Goal: Information Seeking & Learning: Learn about a topic

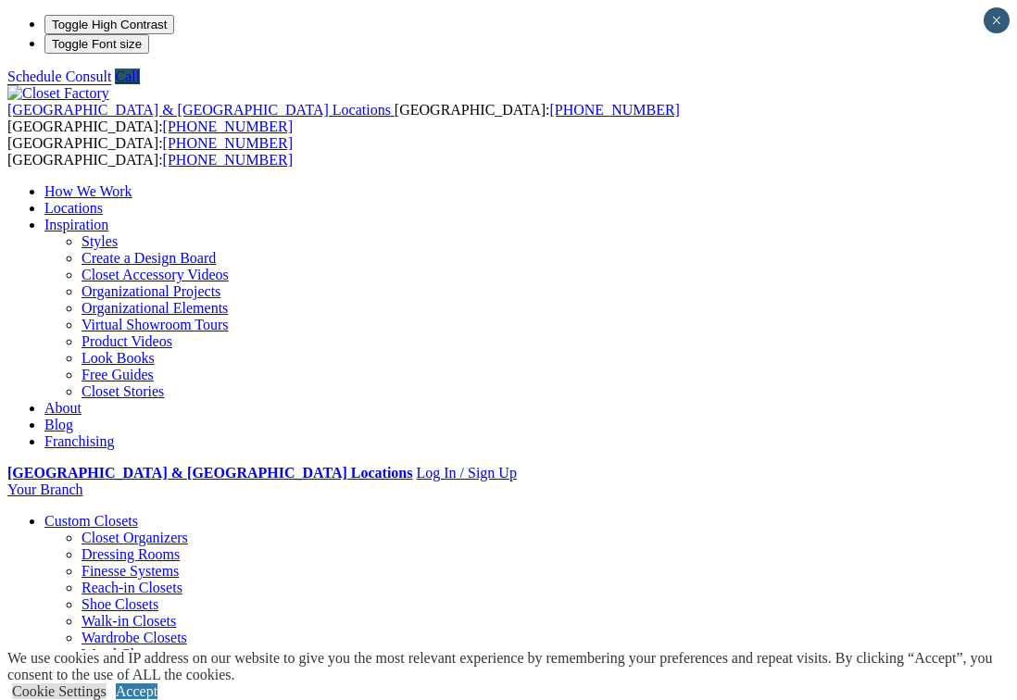
click at [106, 697] on link "Wall Beds" at bounding box center [74, 705] width 61 height 16
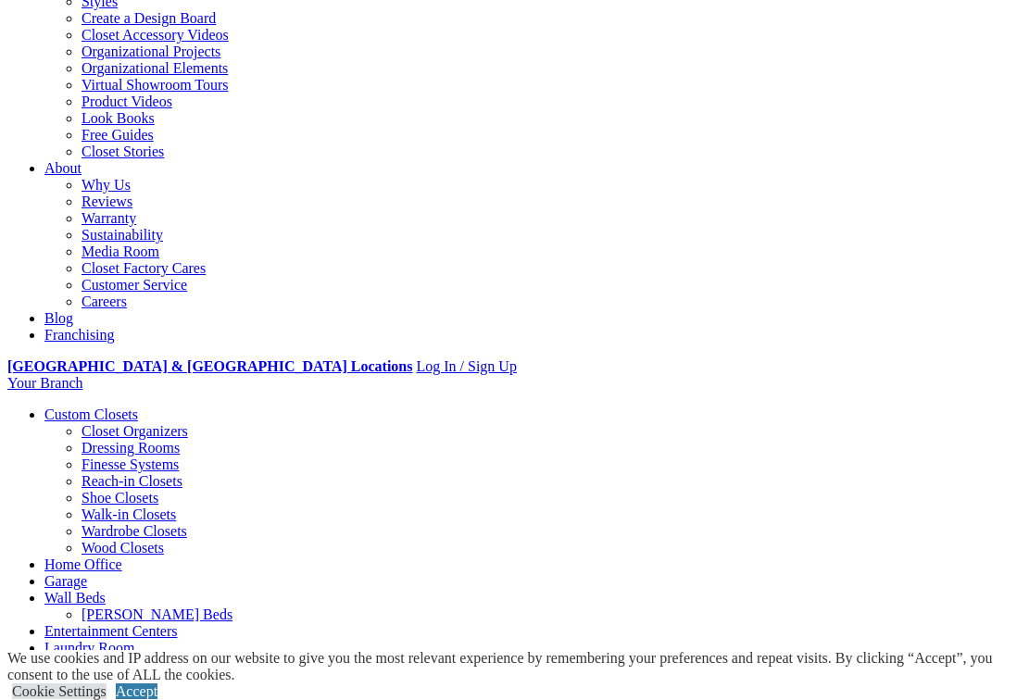
scroll to position [361, 0]
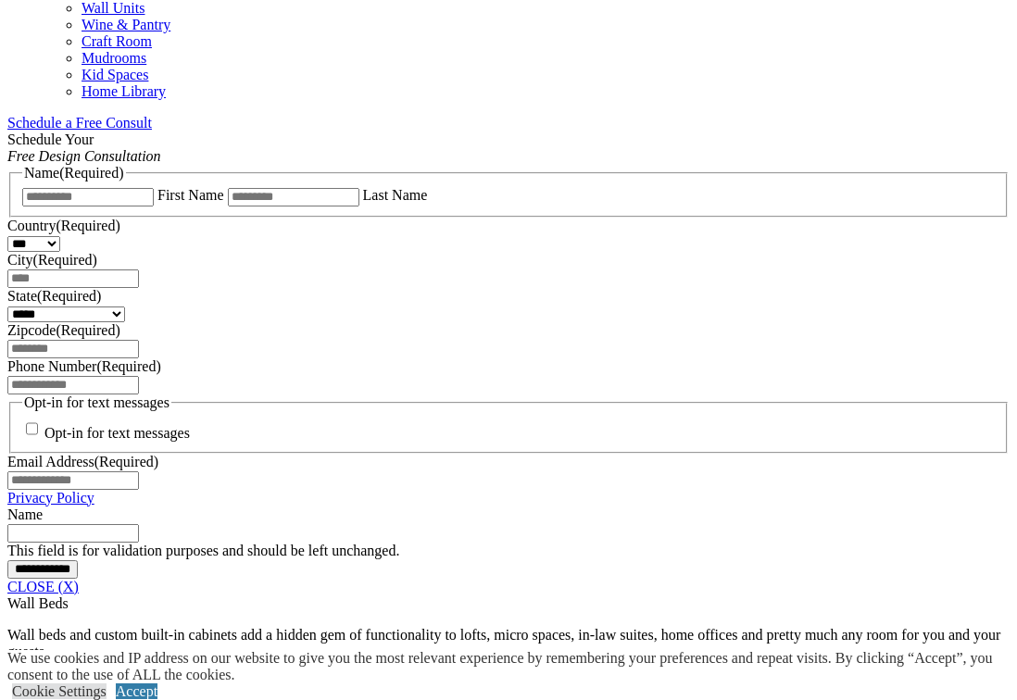
scroll to position [1133, 0]
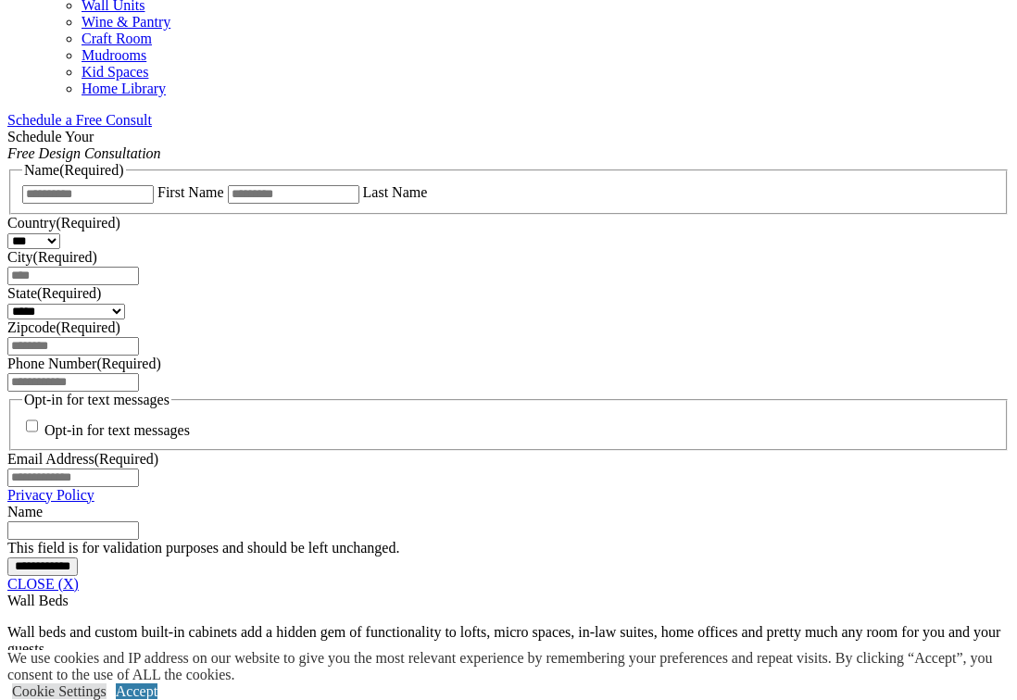
click at [152, 121] on span "Schedule a Free Consult (opens a dropdown menu)" at bounding box center [152, 120] width 0 height 16
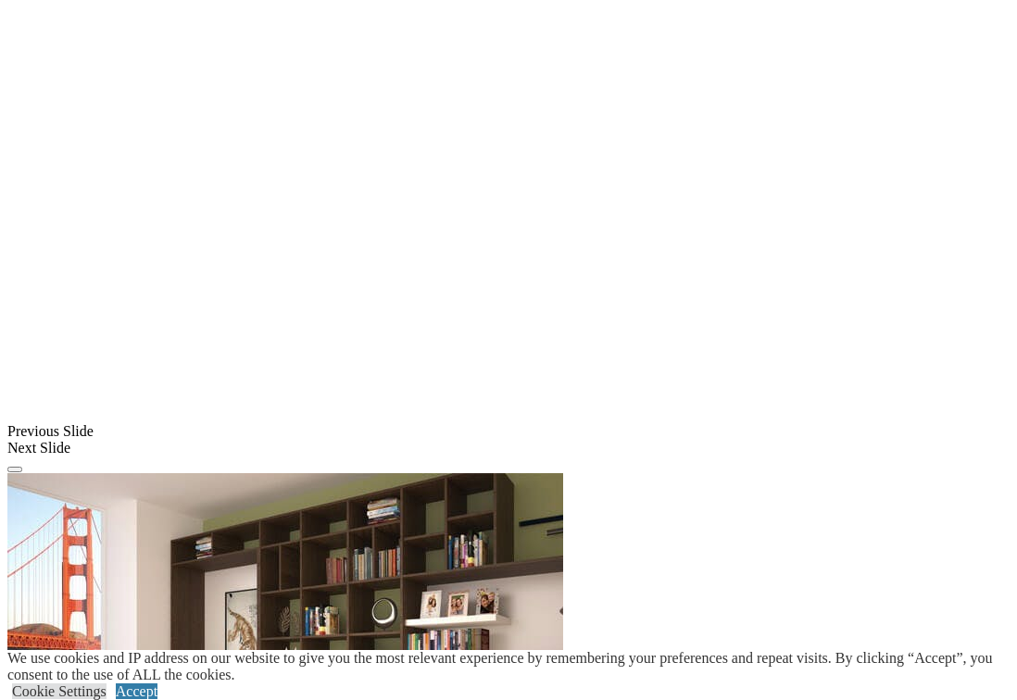
scroll to position [1470, 0]
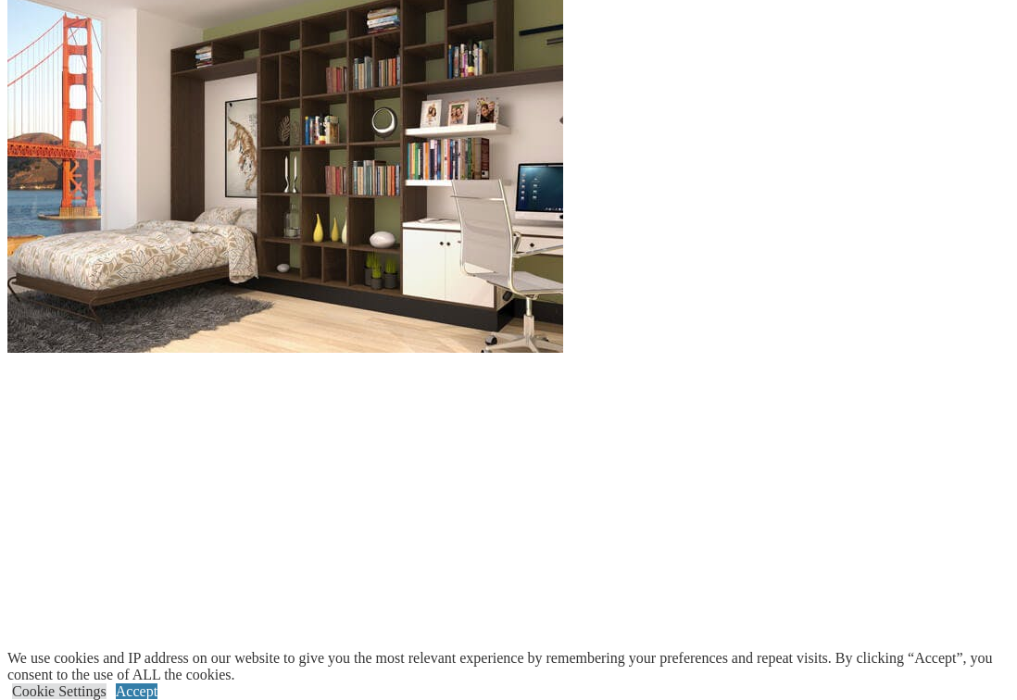
scroll to position [1969, 0]
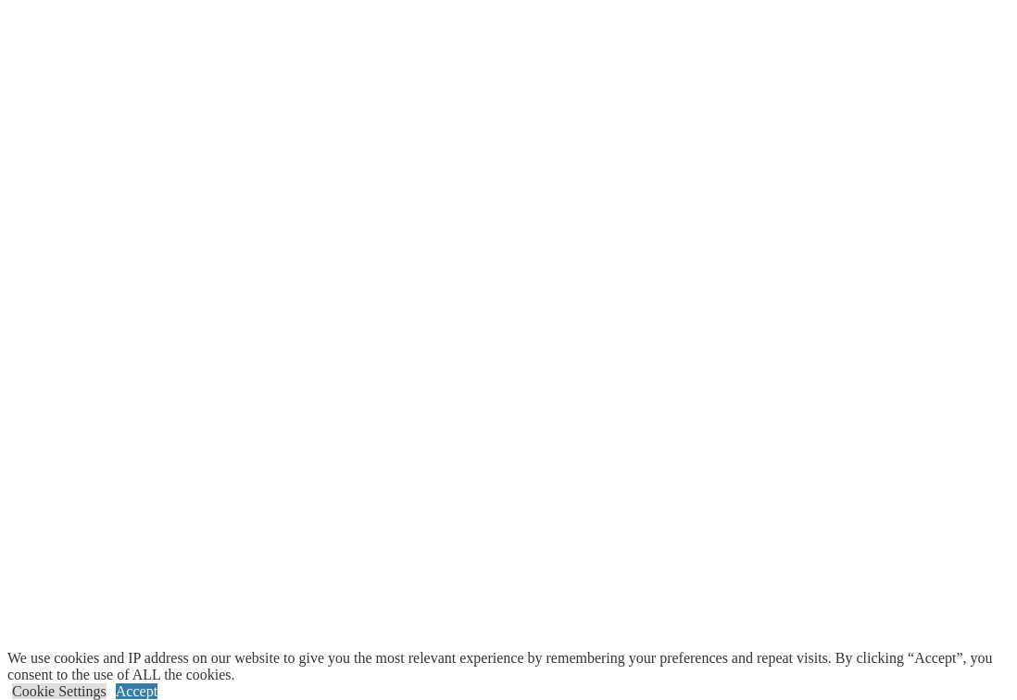
scroll to position [2419, 0]
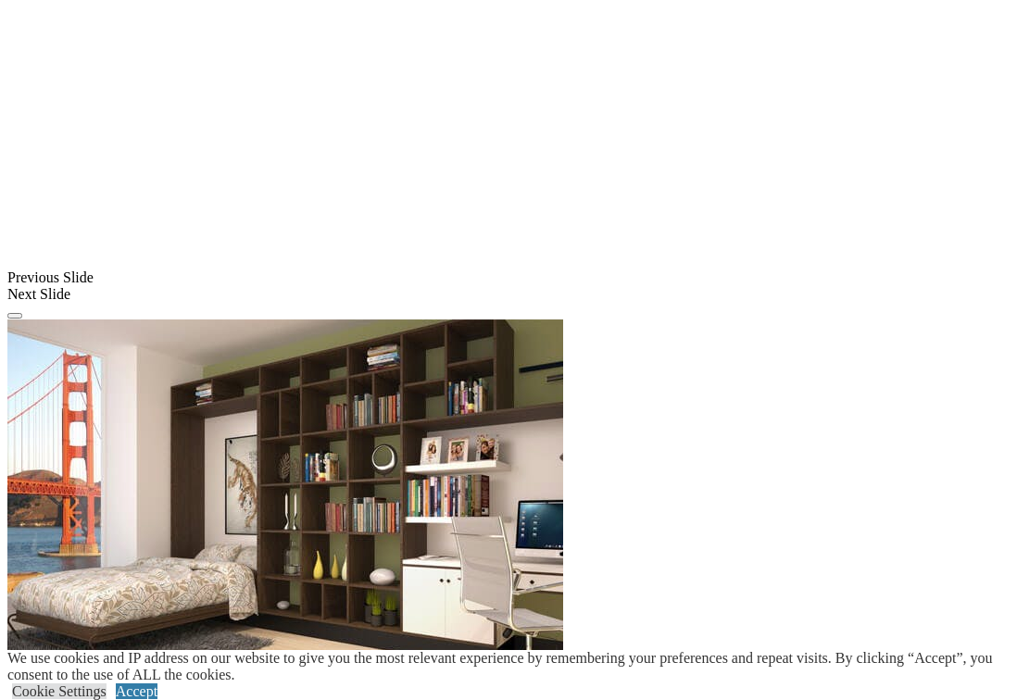
scroll to position [1607, 0]
